Goal: Task Accomplishment & Management: Manage account settings

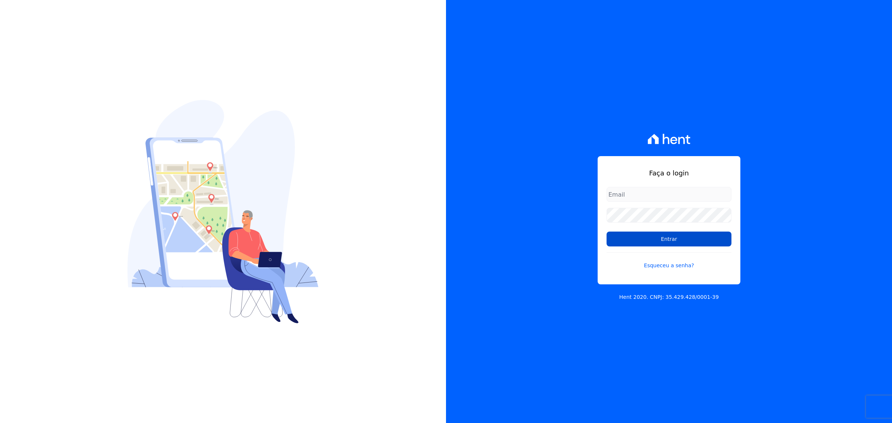
type input "leandro.rodrigues@swarealty.com"
click at [635, 242] on input "Entrar" at bounding box center [668, 239] width 125 height 15
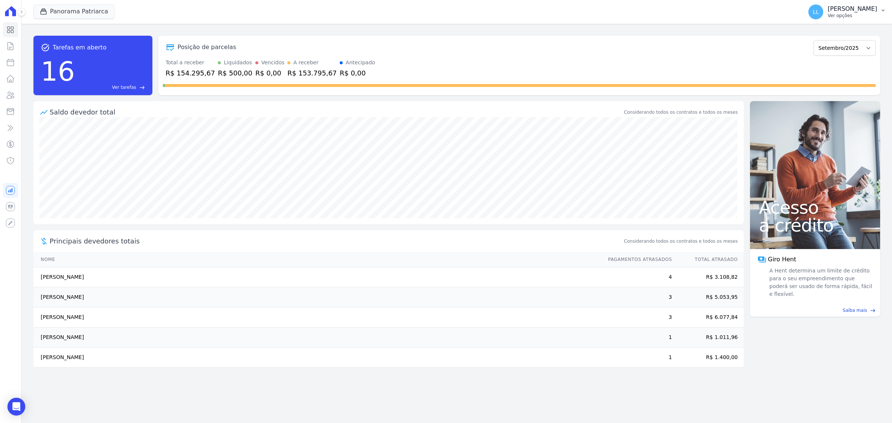
click at [848, 3] on button "LL [PERSON_NAME] Ver opções" at bounding box center [847, 11] width 90 height 21
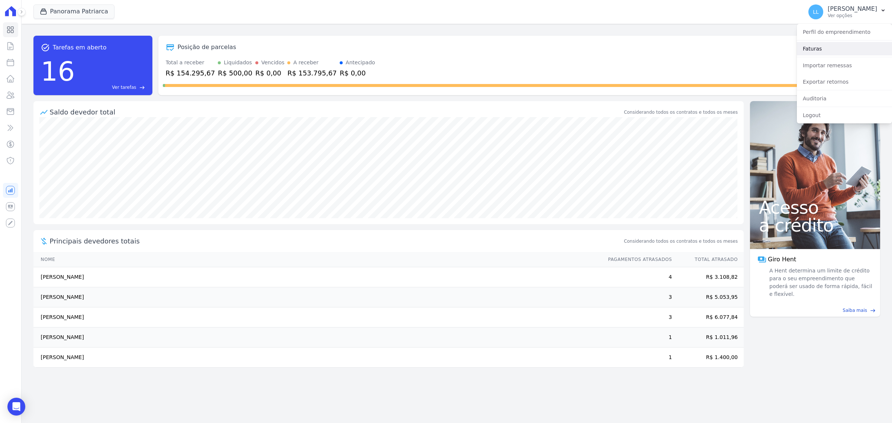
click at [825, 51] on link "Faturas" at bounding box center [844, 48] width 95 height 13
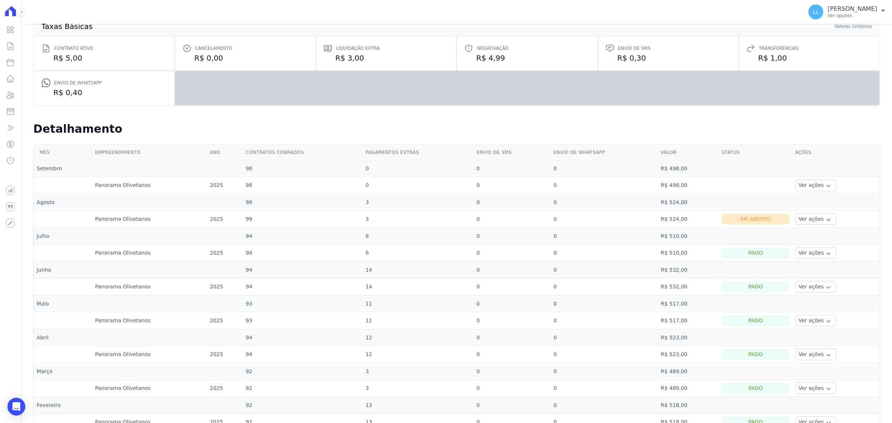
scroll to position [93, 0]
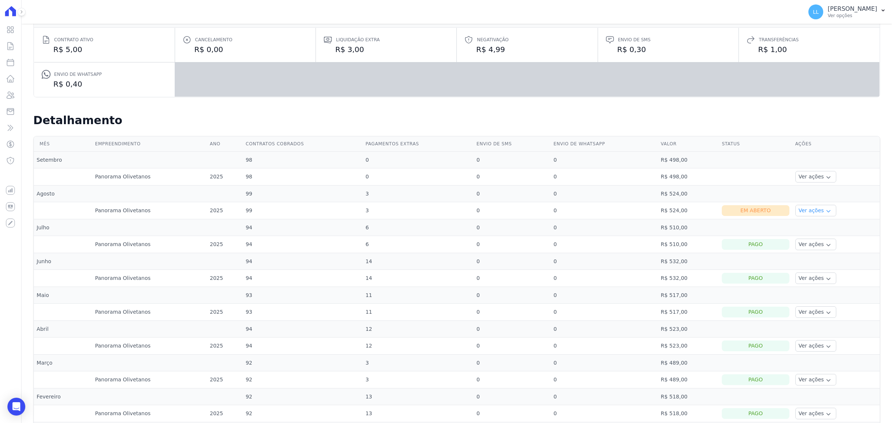
click at [799, 213] on button "Ver ações" at bounding box center [815, 211] width 41 height 12
click at [810, 237] on link "Nota fiscal eletrônica" at bounding box center [825, 240] width 55 height 8
click at [809, 233] on link "Ver boleto" at bounding box center [825, 231] width 55 height 8
click at [805, 231] on link "Ver boleto" at bounding box center [825, 231] width 55 height 8
